Goal: Transaction & Acquisition: Purchase product/service

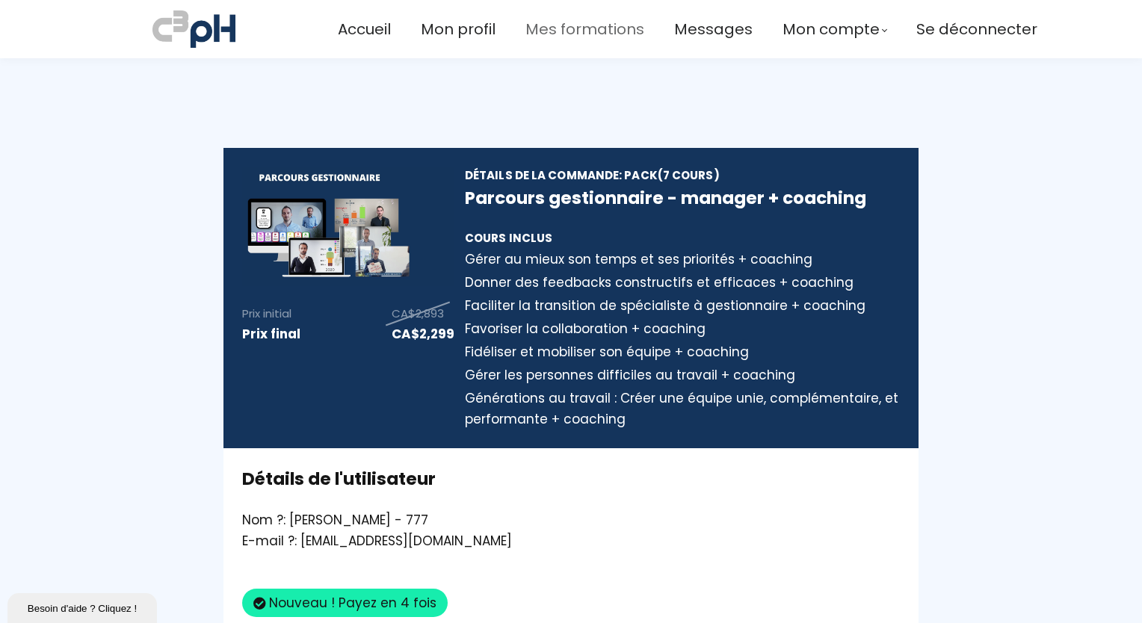
click at [573, 21] on span "Mes formations" at bounding box center [584, 29] width 119 height 25
